Goal: Transaction & Acquisition: Book appointment/travel/reservation

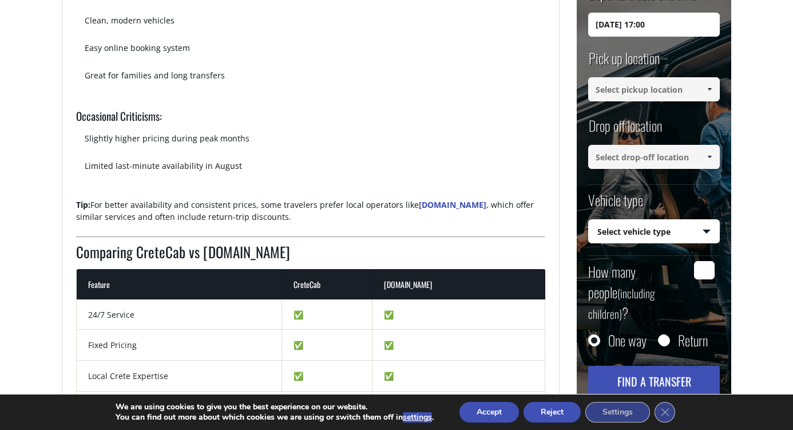
scroll to position [1109, 0]
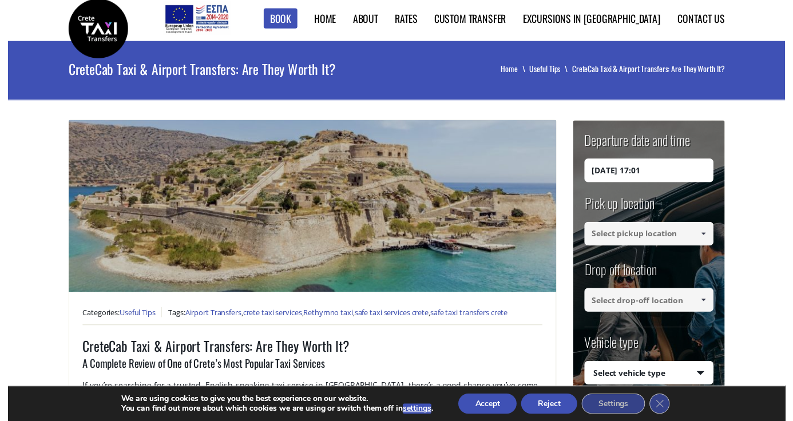
scroll to position [7, 0]
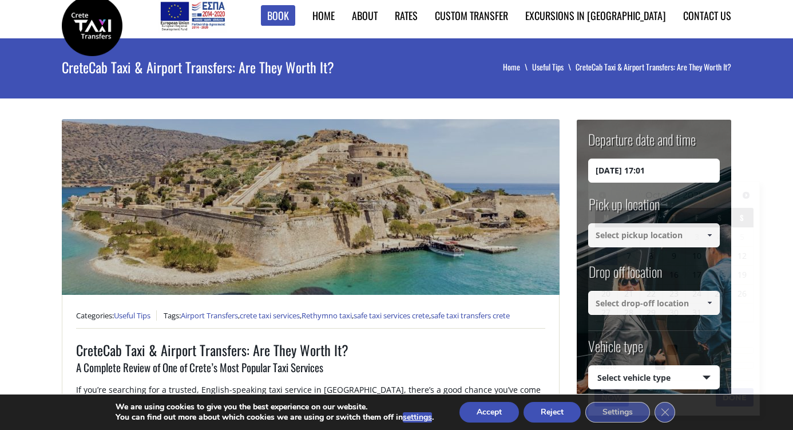
click at [681, 178] on input "06/10/2025 17:01" at bounding box center [654, 170] width 132 height 24
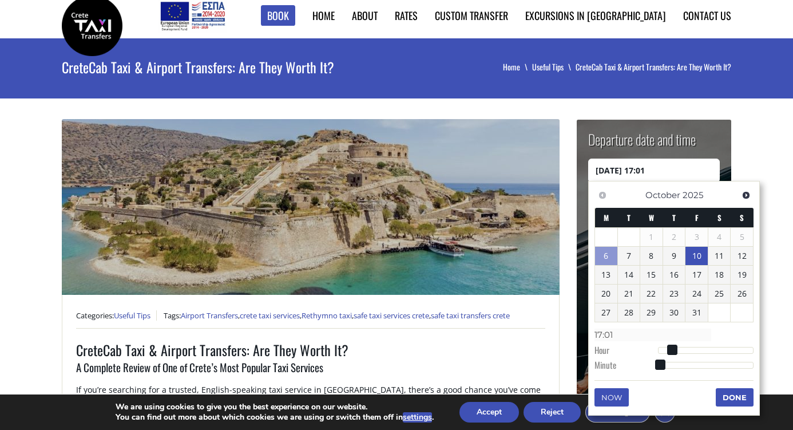
click at [703, 254] on link "10" at bounding box center [696, 256] width 22 height 18
type input "10/10/2025 06:00"
type input "06:00"
click at [685, 348] on div at bounding box center [706, 351] width 96 height 7
type input "10/10/2025 07:00"
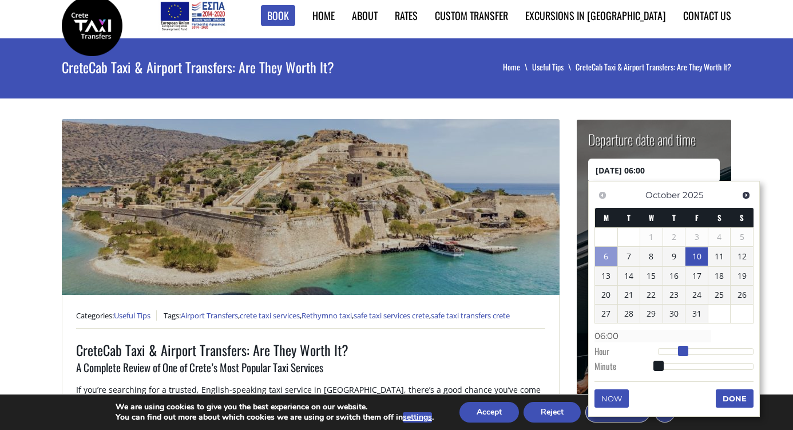
type input "07:00"
type input "10/10/2025 08:00"
type input "08:00"
type input "10/10/2025 09:00"
type input "09:00"
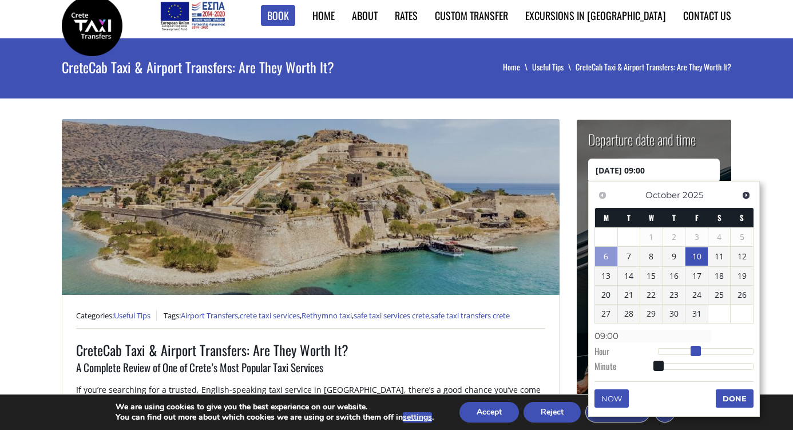
type input "10/10/2025 10:00"
type input "10:00"
drag, startPoint x: 685, startPoint y: 347, endPoint x: 702, endPoint y: 348, distance: 17.2
click at [702, 348] on span at bounding box center [699, 351] width 10 height 10
click at [732, 392] on button "Done" at bounding box center [735, 398] width 38 height 18
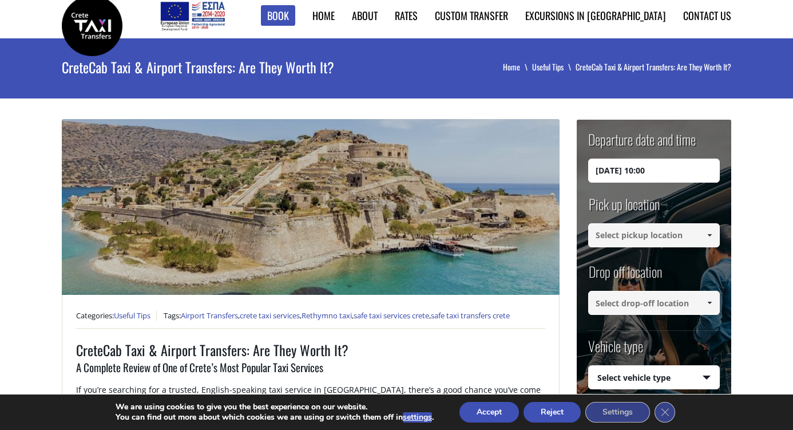
click at [666, 238] on input at bounding box center [654, 235] width 132 height 24
click at [712, 231] on span at bounding box center [709, 235] width 9 height 9
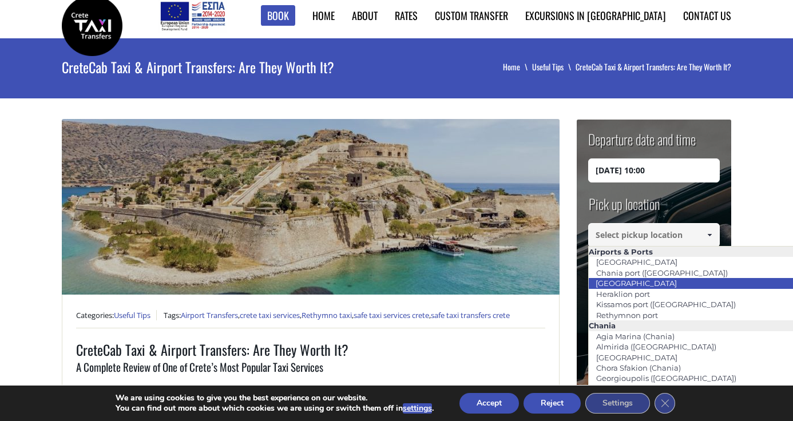
click at [654, 280] on link "[GEOGRAPHIC_DATA]" at bounding box center [636, 283] width 96 height 16
type input "[GEOGRAPHIC_DATA]"
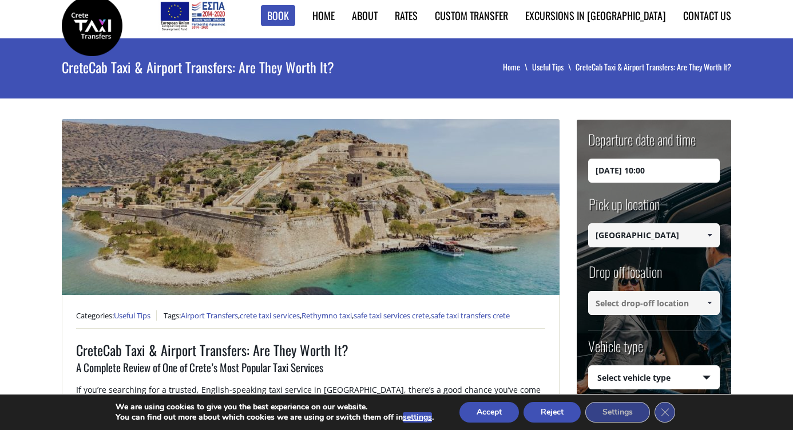
click at [698, 309] on input at bounding box center [654, 303] width 132 height 24
click at [715, 300] on link at bounding box center [709, 303] width 19 height 24
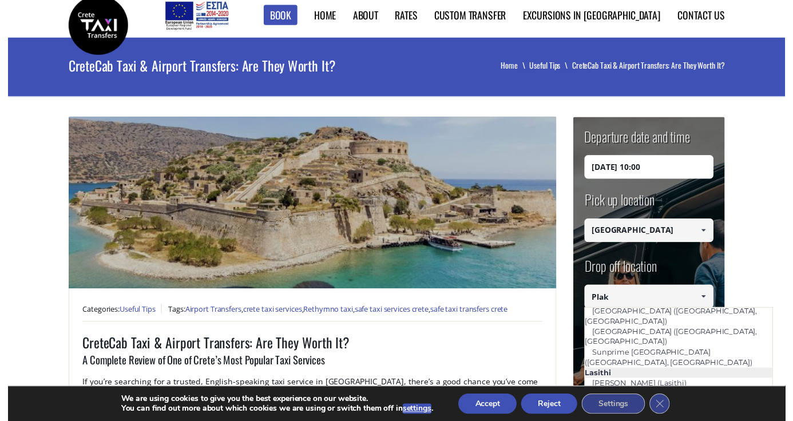
scroll to position [0, 0]
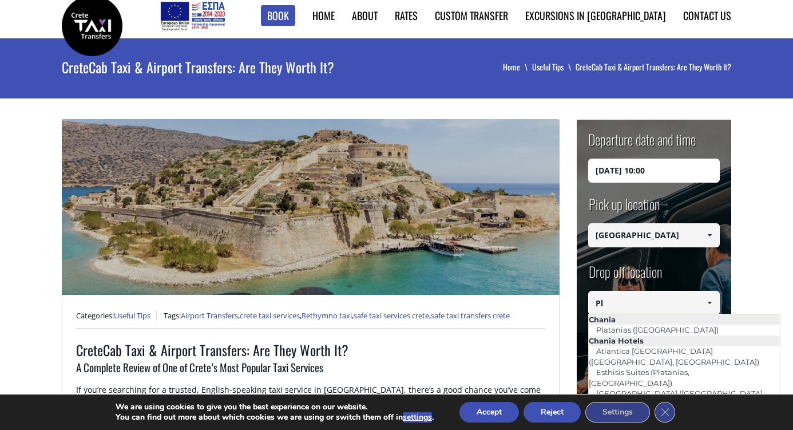
type input "P"
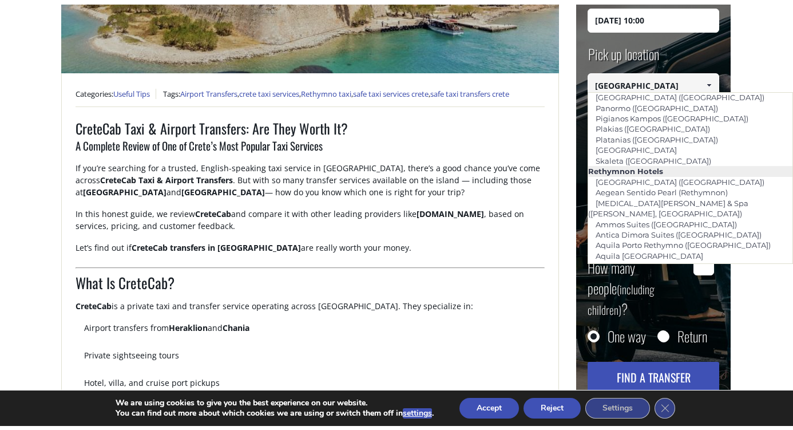
scroll to position [233, 0]
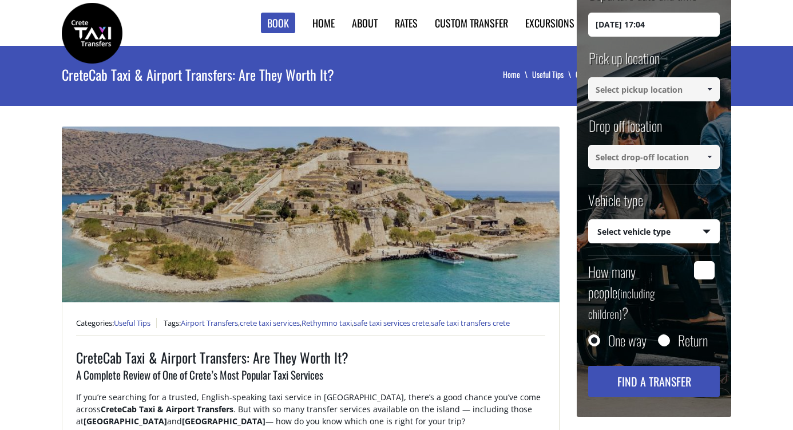
scroll to position [233, 0]
